Goal: Transaction & Acquisition: Purchase product/service

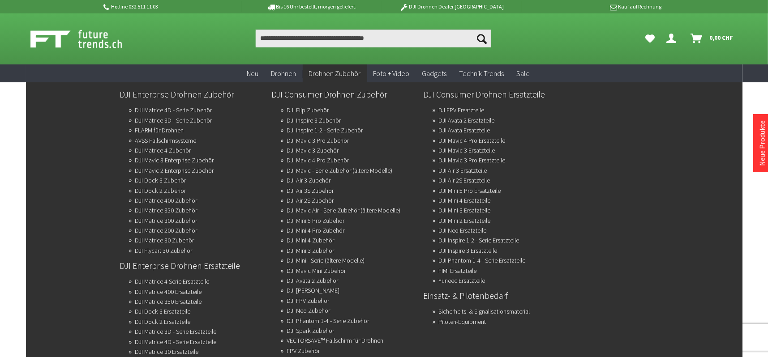
click at [328, 219] on link "DJI Mini 5 Pro Zubehör" at bounding box center [316, 220] width 58 height 13
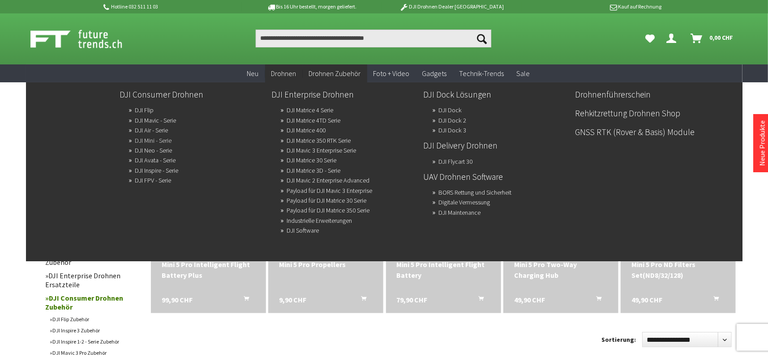
click at [165, 138] on link "DJI Mini - Serie" at bounding box center [153, 140] width 37 height 13
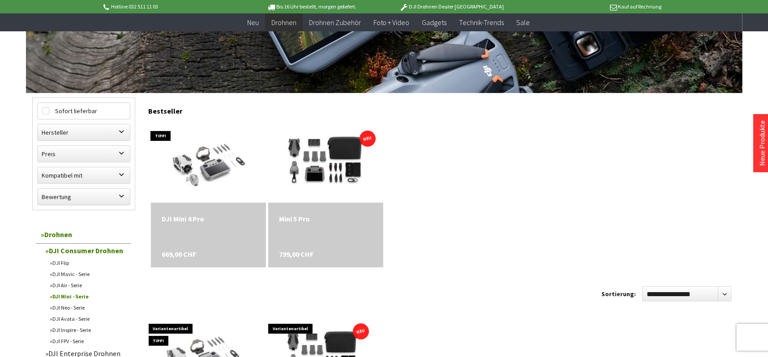
scroll to position [224, 0]
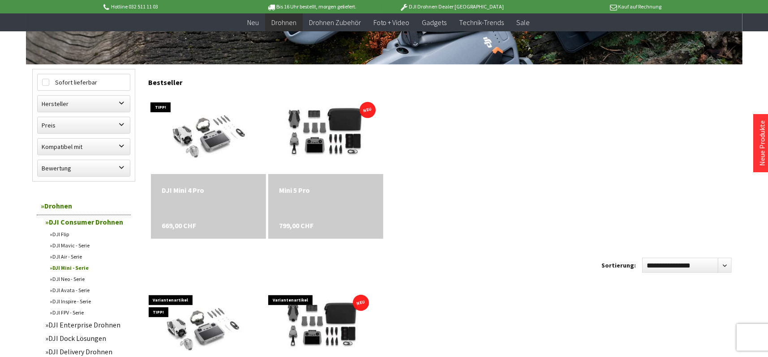
click at [361, 225] on div "799,00 CHF" at bounding box center [336, 229] width 115 height 19
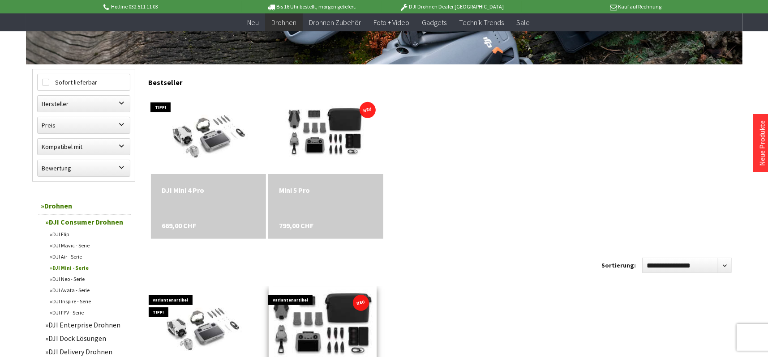
click at [331, 277] on img at bounding box center [322, 327] width 151 height 101
